Goal: Task Accomplishment & Management: Manage account settings

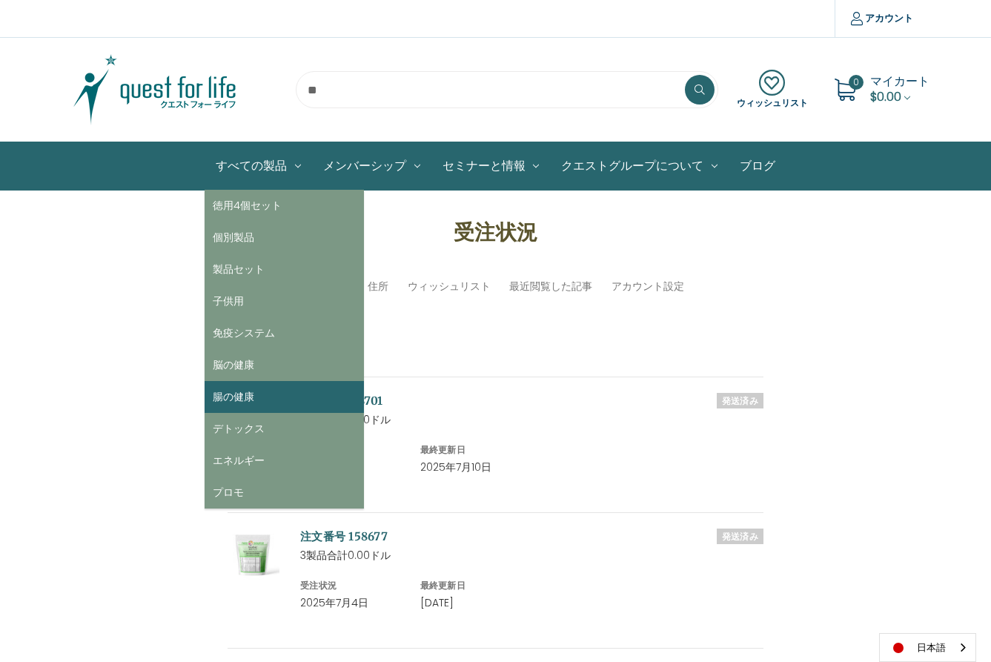
click at [238, 397] on link "腸の健康" at bounding box center [284, 397] width 159 height 32
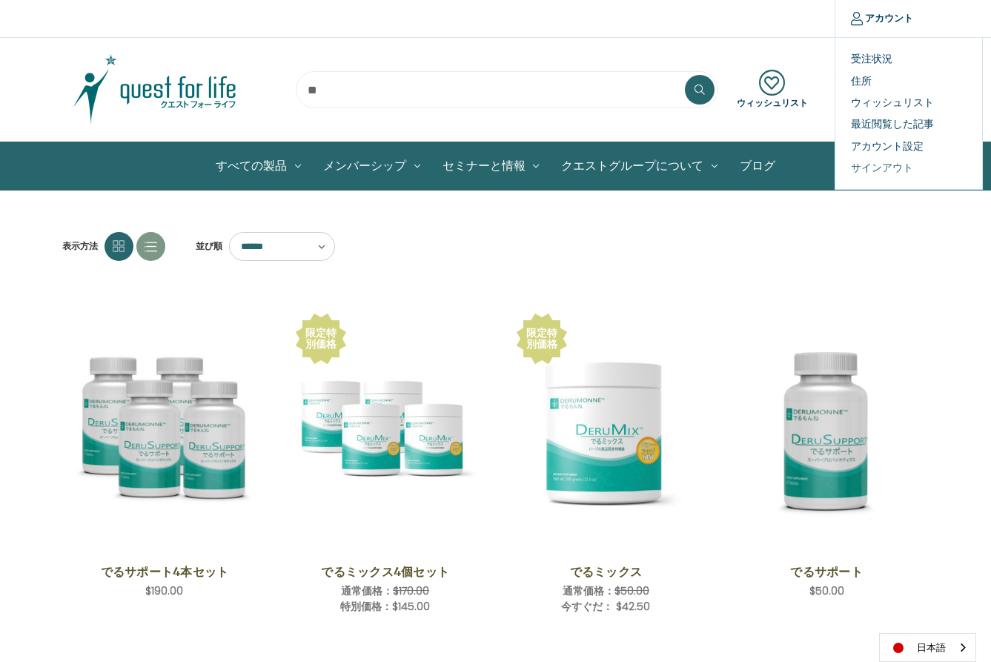
click at [873, 166] on link "サインアウト" at bounding box center [908, 167] width 147 height 21
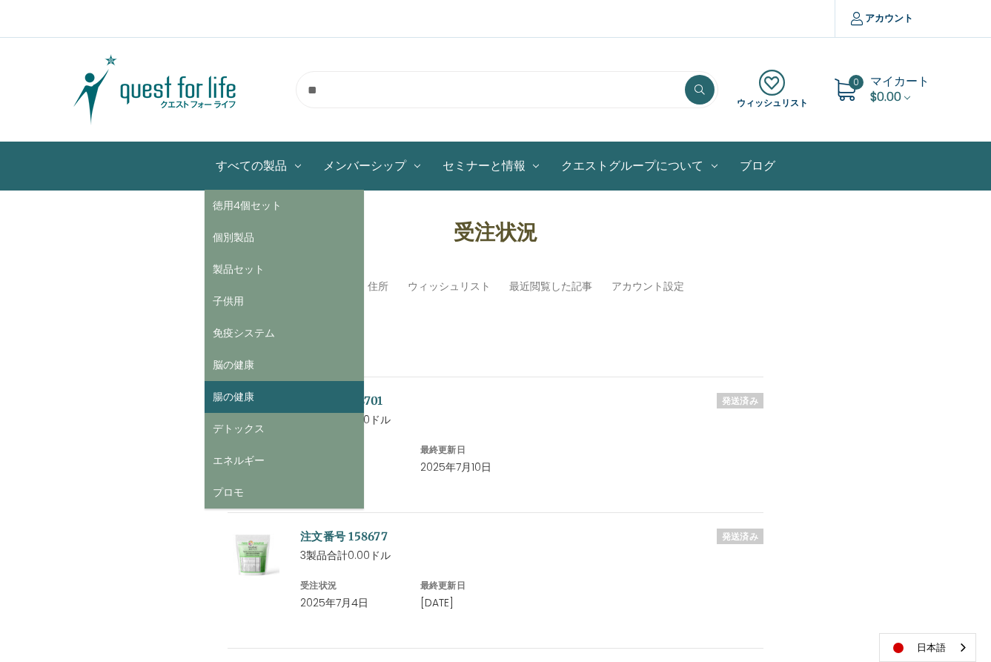
click at [239, 395] on link "腸の健康" at bounding box center [284, 397] width 159 height 32
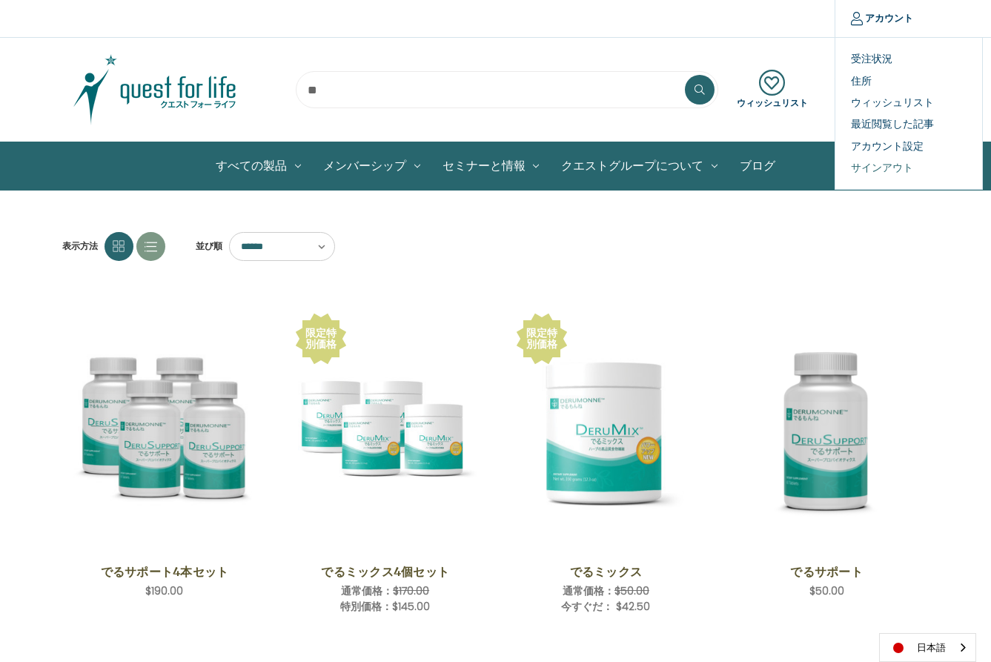
click at [876, 169] on link "サインアウト" at bounding box center [908, 167] width 147 height 21
